Goal: Task Accomplishment & Management: Complete application form

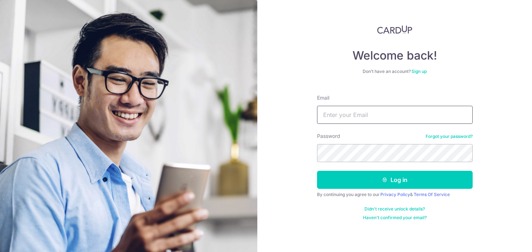
click at [356, 122] on input "Email" at bounding box center [395, 115] width 156 height 18
type input "finance@dinosourceglobal.com"
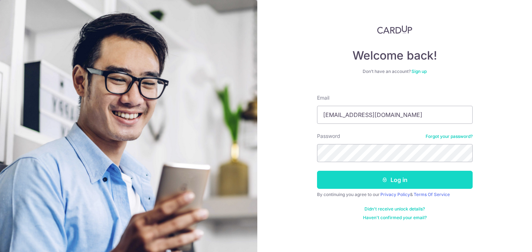
click at [330, 179] on button "Log in" at bounding box center [395, 180] width 156 height 18
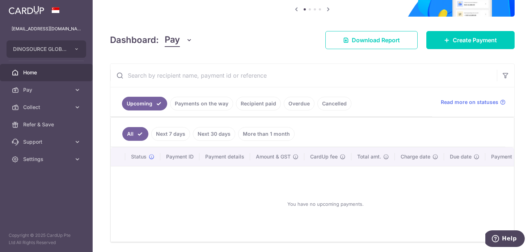
scroll to position [81, 0]
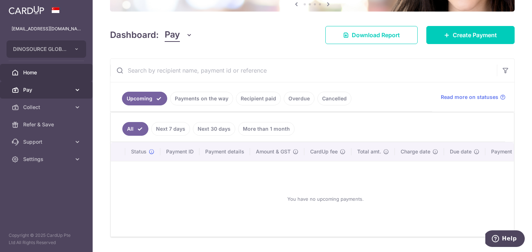
click at [56, 91] on span "Pay" at bounding box center [47, 89] width 48 height 7
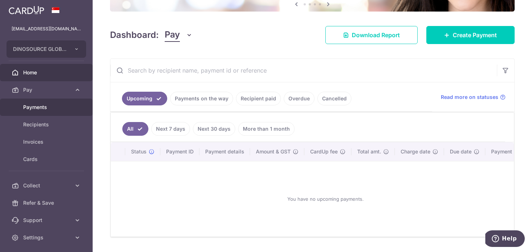
click at [42, 105] on span "Payments" at bounding box center [47, 107] width 48 height 7
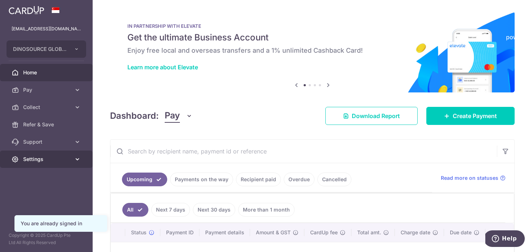
click at [52, 162] on link "Settings" at bounding box center [46, 159] width 93 height 17
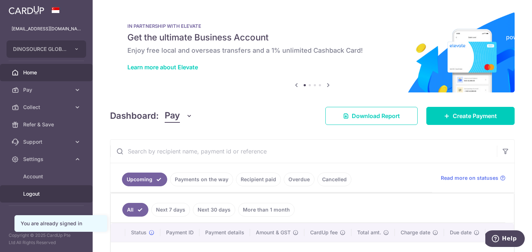
click at [25, 194] on span "Logout" at bounding box center [47, 194] width 48 height 7
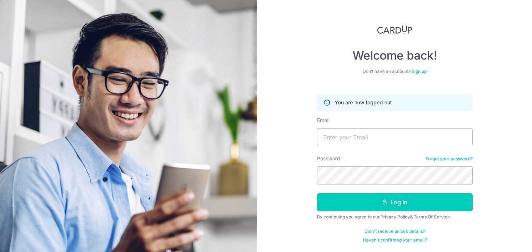
click at [420, 72] on link "Sign up" at bounding box center [418, 71] width 15 height 5
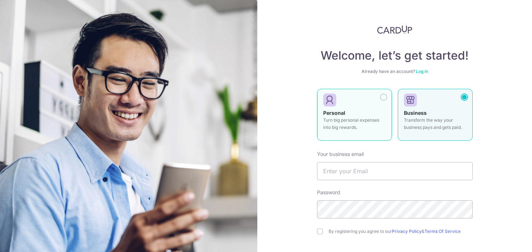
click at [375, 98] on div at bounding box center [351, 100] width 57 height 11
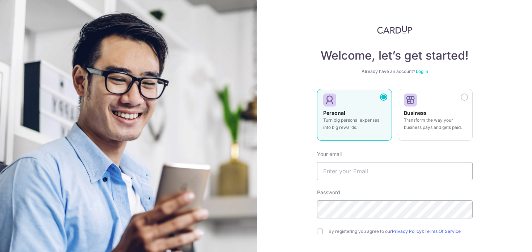
click at [342, 186] on form "Your email Password By registering you agree to our Privacy Policy & Terms Of S…" at bounding box center [395, 224] width 156 height 159
click at [343, 175] on input "text" at bounding box center [395, 171] width 156 height 18
type input "[EMAIL_ADDRESS][DOMAIN_NAME]"
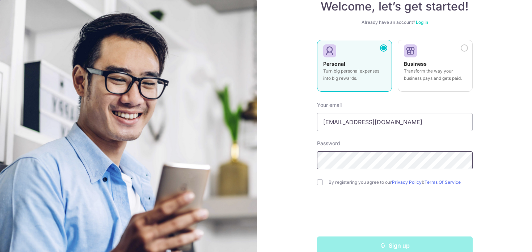
scroll to position [50, 0]
click at [309, 195] on div "Welcome, let’s get started! Already have an account? Log in Personal Turn big p…" at bounding box center [394, 126] width 275 height 252
click at [322, 181] on input "checkbox" at bounding box center [320, 182] width 6 height 6
checkbox input "true"
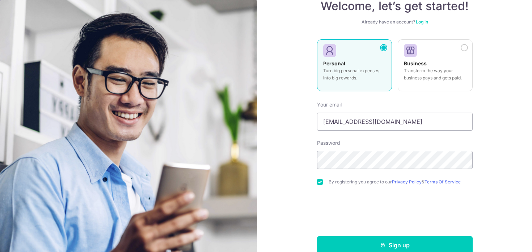
scroll to position [63, 0]
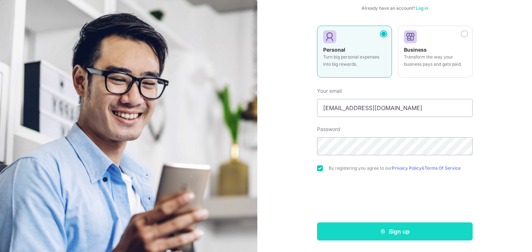
click at [357, 233] on button "Sign up" at bounding box center [395, 232] width 156 height 18
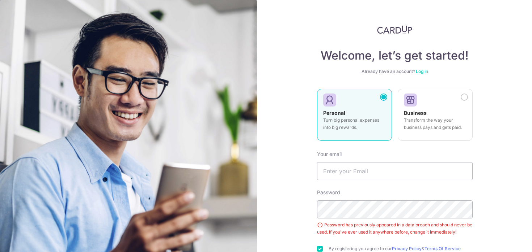
scroll to position [81, 0]
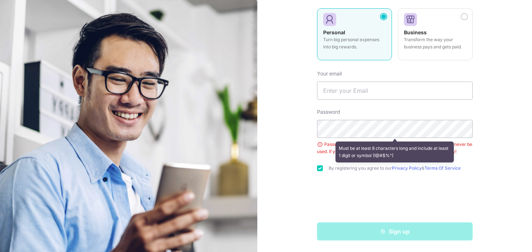
click at [344, 73] on div "Your email" at bounding box center [395, 85] width 156 height 30
click at [344, 87] on input "text" at bounding box center [395, 91] width 156 height 18
type input "k"
type input "[EMAIL_ADDRESS][DOMAIN_NAME]"
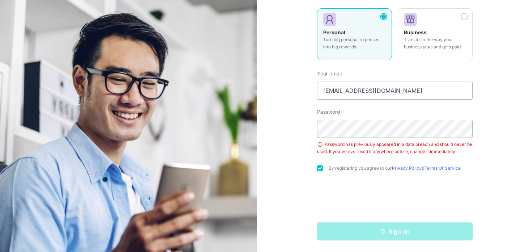
click at [339, 229] on div "Sign up" at bounding box center [394, 232] width 164 height 18
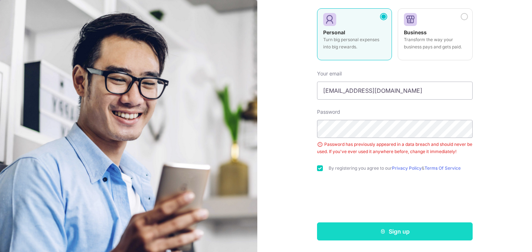
click at [368, 232] on button "Sign up" at bounding box center [395, 232] width 156 height 18
